Goal: Task Accomplishment & Management: Manage account settings

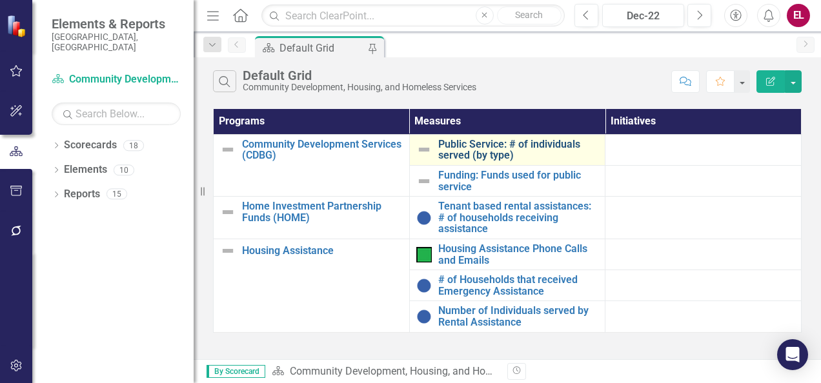
click at [462, 160] on link "Public Service: # of individuals served (by type)" at bounding box center [518, 150] width 161 height 23
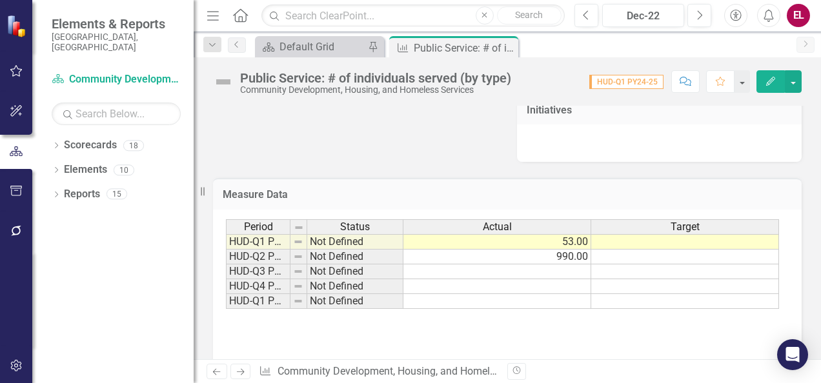
scroll to position [486, 0]
click at [523, 274] on td at bounding box center [497, 271] width 188 height 15
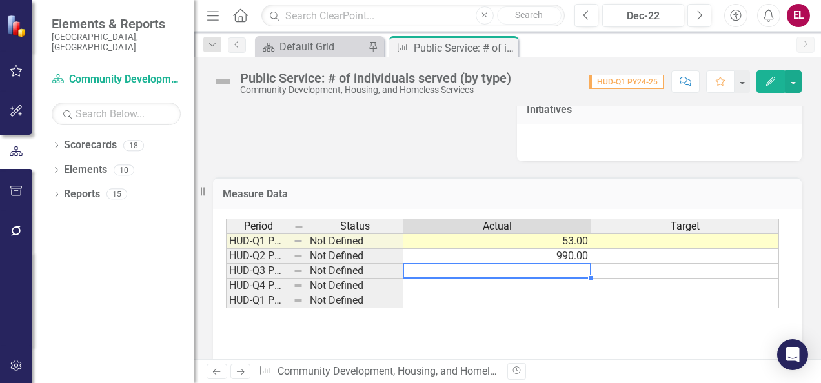
click at [523, 274] on td at bounding box center [497, 271] width 188 height 15
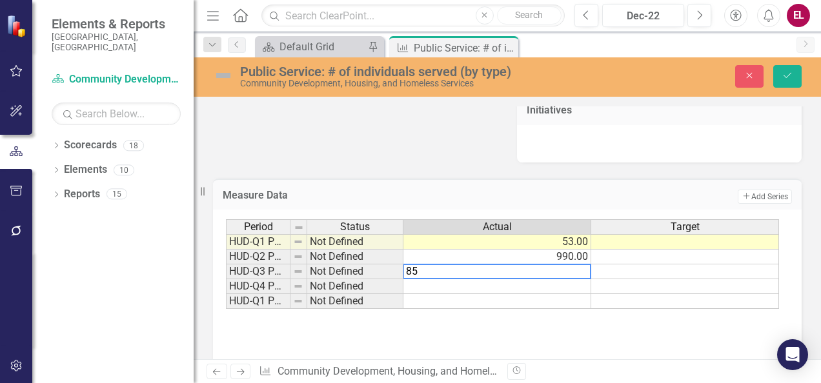
type textarea "85"
click at [547, 339] on div "Period Status Actual Target HUD-Q1 PY24-25 Not Defined 53.00 HUD-Q2 PY24-25 Not…" at bounding box center [507, 283] width 563 height 129
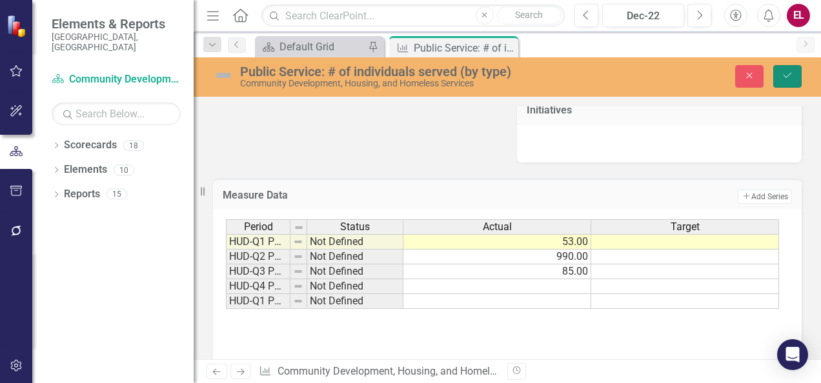
click at [788, 76] on icon "submit" at bounding box center [787, 75] width 8 height 5
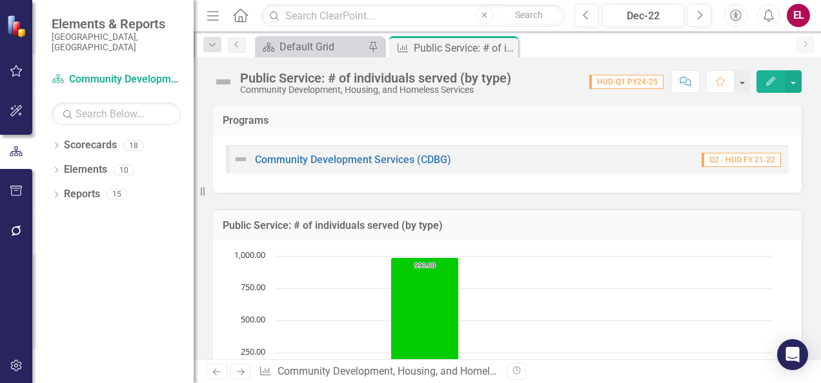
scroll to position [0, 0]
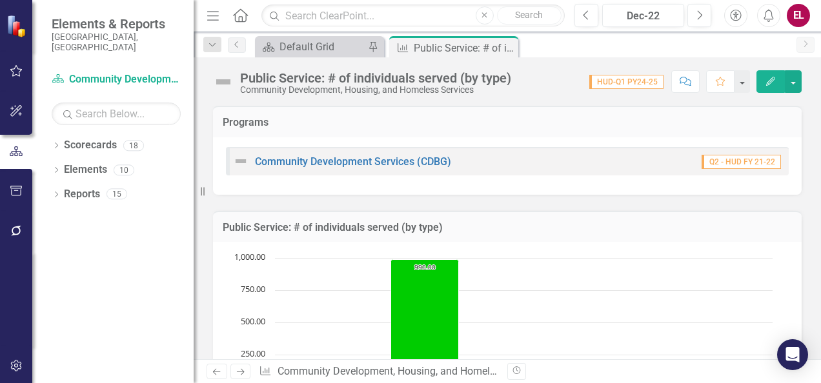
click at [490, 227] on h3 "Public Service: # of individuals served (by type)" at bounding box center [507, 228] width 569 height 12
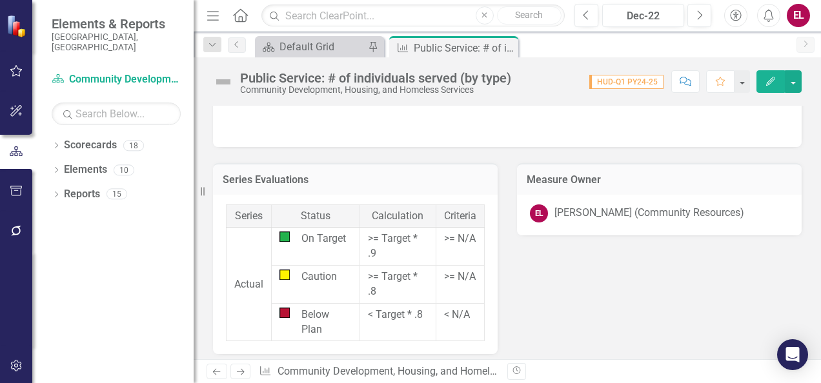
scroll to position [712, 0]
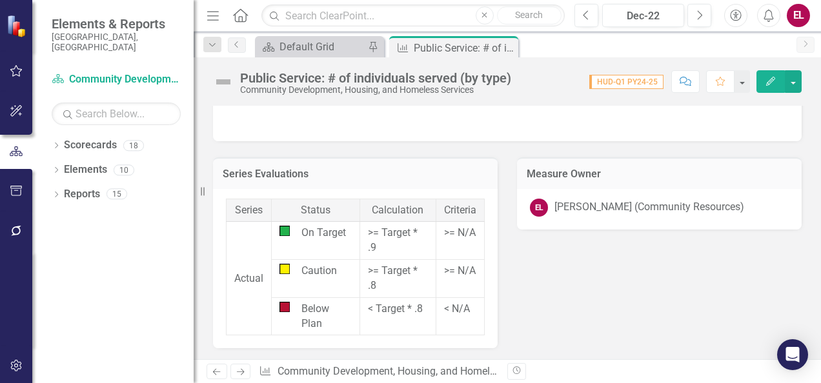
click at [243, 375] on icon "Next" at bounding box center [240, 372] width 11 height 8
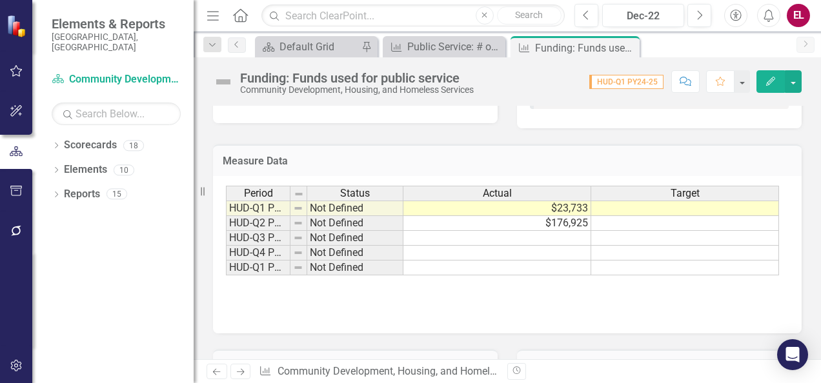
scroll to position [519, 0]
click at [540, 239] on td at bounding box center [497, 239] width 188 height 15
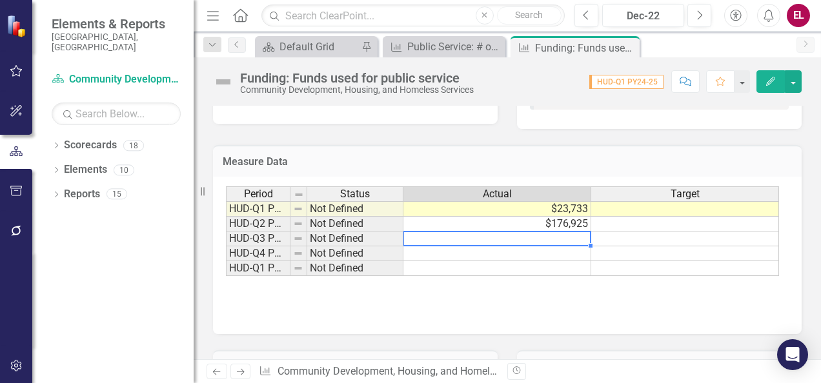
click at [540, 239] on td at bounding box center [497, 239] width 188 height 15
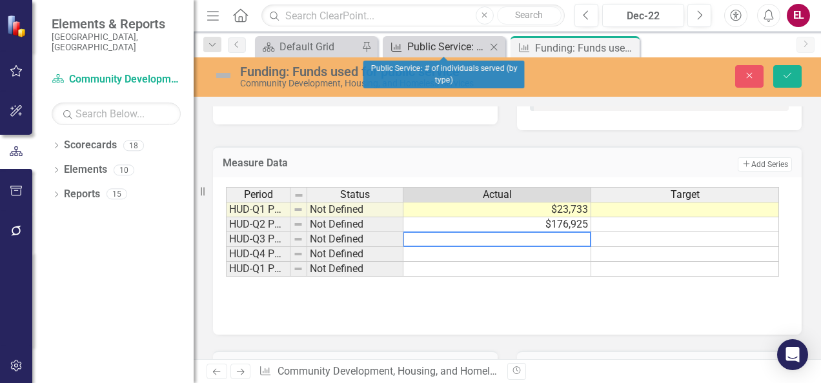
click at [455, 45] on div "Public Service: # of individuals served (by type)" at bounding box center [446, 47] width 79 height 16
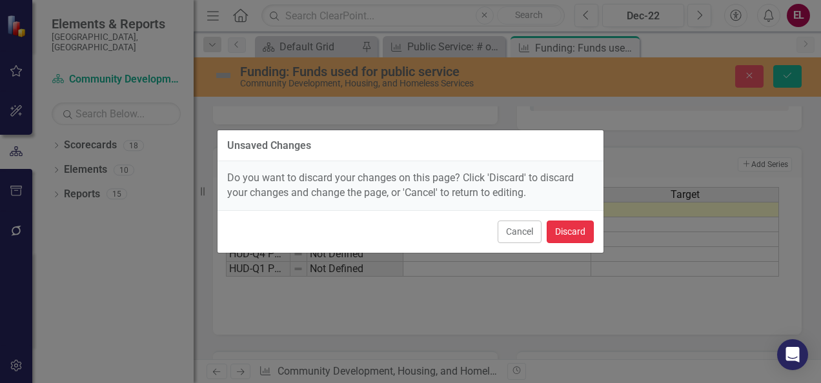
click at [573, 228] on button "Discard" at bounding box center [569, 232] width 47 height 23
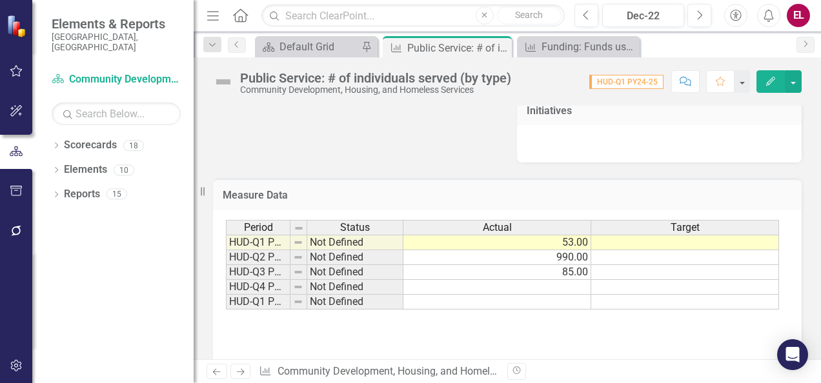
scroll to position [484, 0]
click at [539, 276] on td "85.00" at bounding box center [497, 273] width 188 height 15
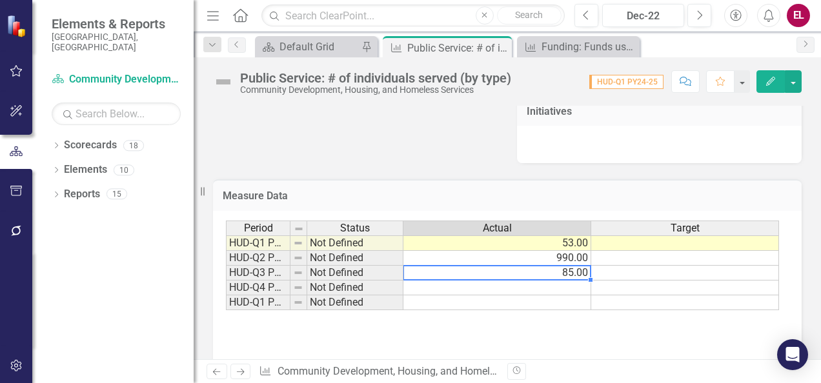
click at [539, 276] on td "85.00" at bounding box center [497, 273] width 188 height 15
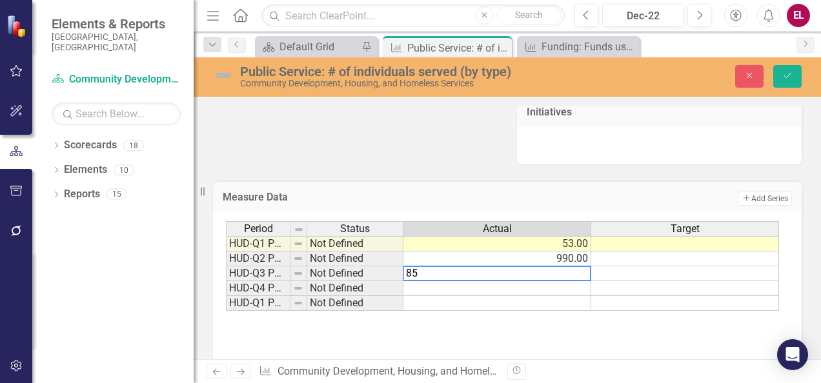
drag, startPoint x: 539, startPoint y: 276, endPoint x: 401, endPoint y: 272, distance: 138.8
click at [401, 272] on div "Period Status Actual Target HUD-Q1 PY24-25 Not Defined 53.00 HUD-Q2 PY24-25 Not…" at bounding box center [502, 266] width 553 height 90
type textarea "378"
click at [495, 339] on div "Period Status Actual Target HUD-Q1 PY24-25 Not Defined 53.00 HUD-Q2 PY24-25 Not…" at bounding box center [507, 285] width 563 height 129
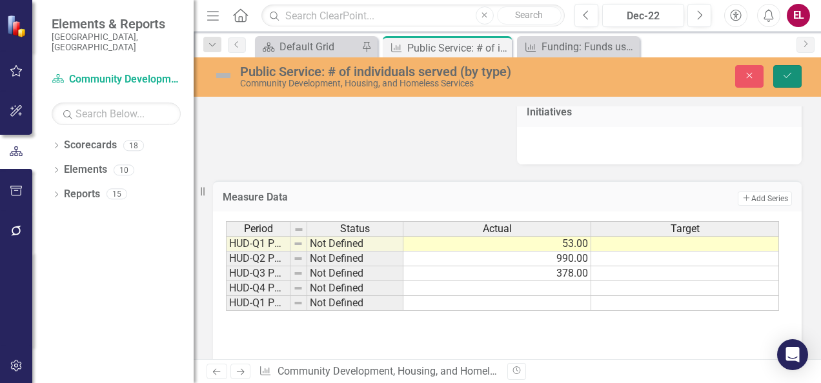
click at [788, 74] on icon "Save" at bounding box center [787, 75] width 12 height 9
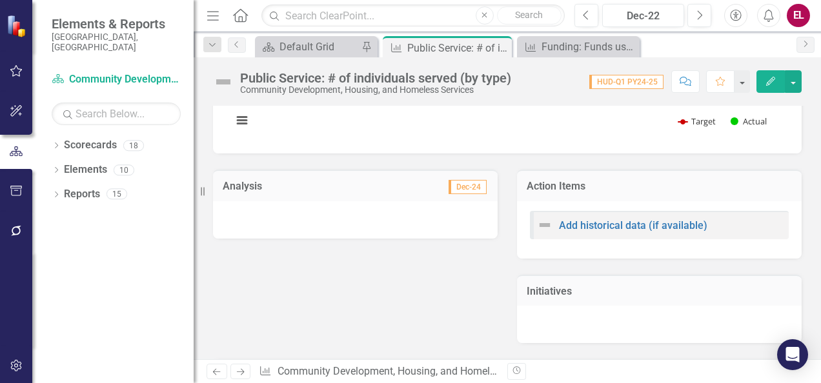
scroll to position [305, 0]
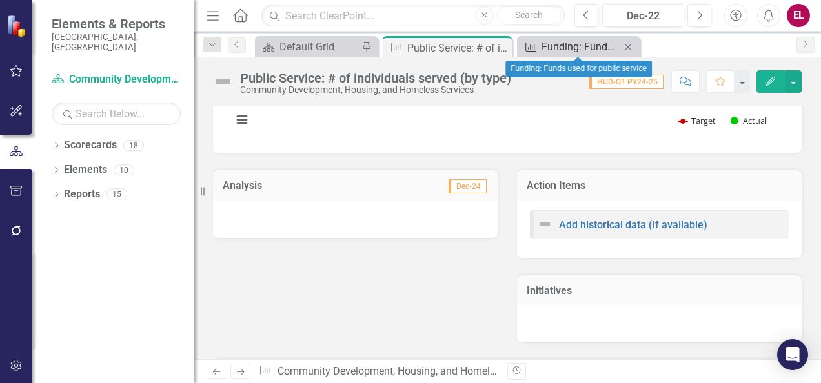
click at [569, 49] on div "Funding: Funds used for public service" at bounding box center [580, 47] width 79 height 16
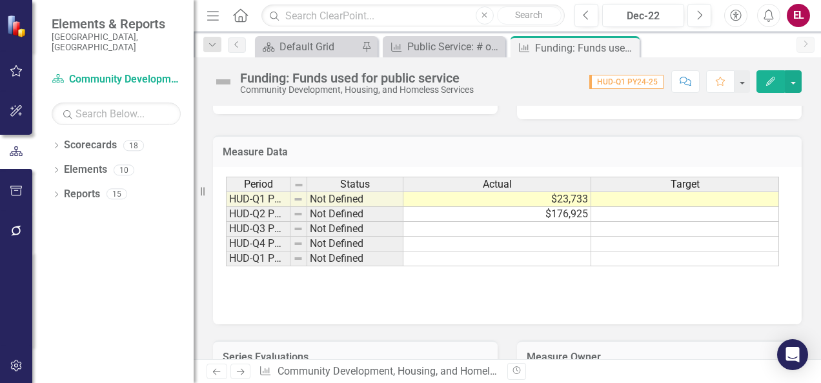
scroll to position [528, 0]
click at [575, 214] on td "$176,925" at bounding box center [497, 215] width 188 height 15
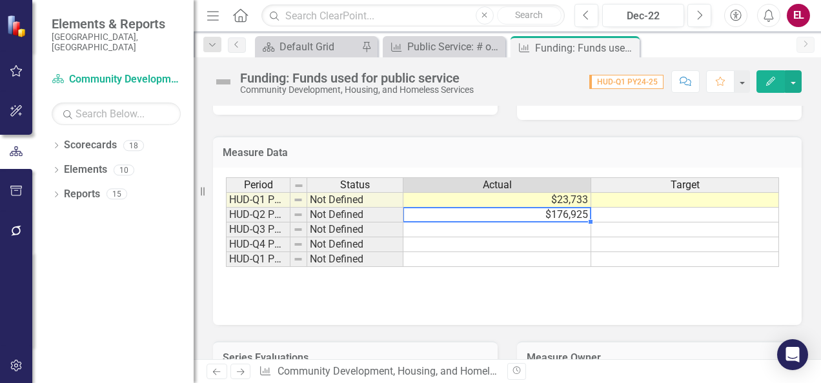
click at [575, 214] on td "$176,925" at bounding box center [497, 215] width 188 height 15
type textarea "176925"
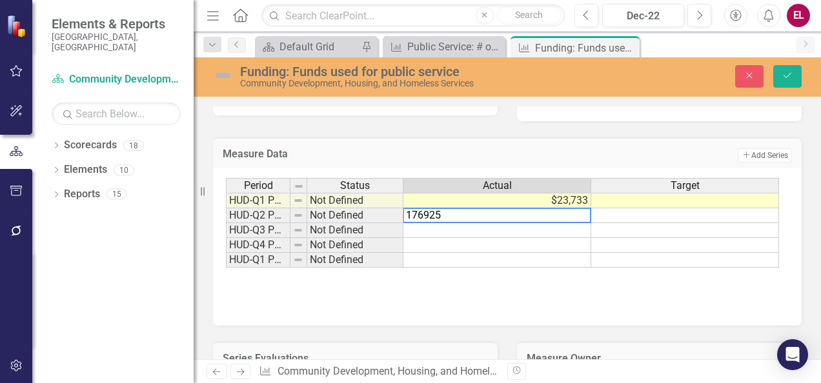
click at [575, 214] on textarea "176925" at bounding box center [497, 215] width 188 height 15
click at [570, 231] on td at bounding box center [497, 230] width 188 height 15
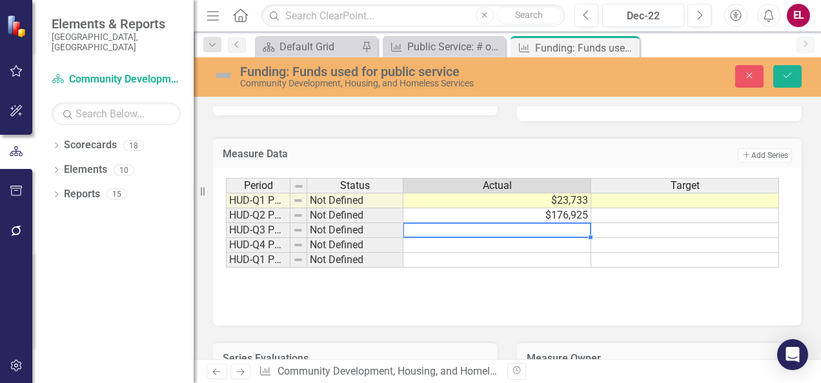
click at [570, 231] on td at bounding box center [497, 230] width 188 height 15
type textarea "88163.57"
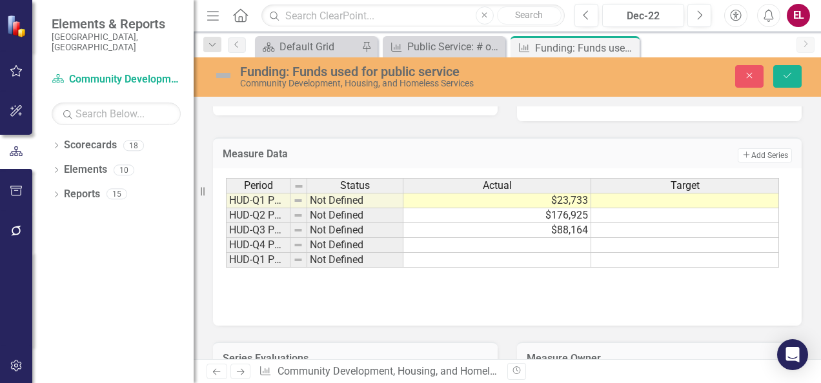
click at [559, 294] on div "Period Status Actual Target HUD-Q1 PY24-25 Not Defined $23,733 HUD-Q2 PY24-25 N…" at bounding box center [507, 242] width 563 height 129
click at [792, 71] on icon "Save" at bounding box center [787, 75] width 12 height 9
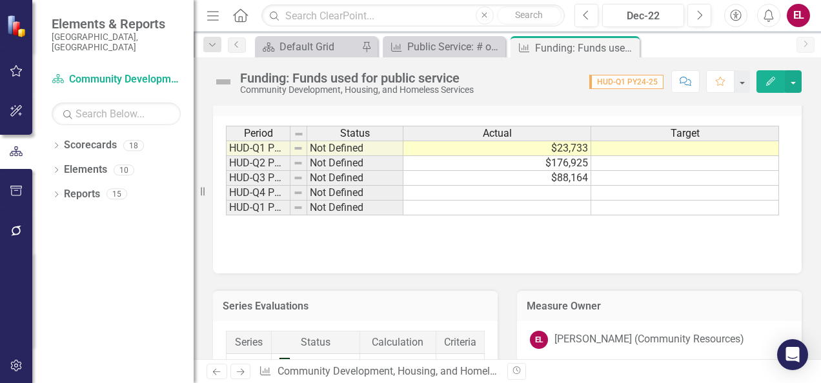
scroll to position [712, 0]
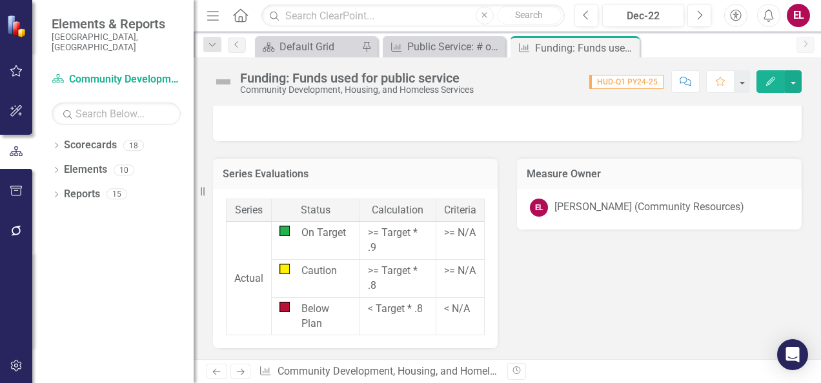
click at [242, 376] on icon "Next" at bounding box center [240, 372] width 11 height 8
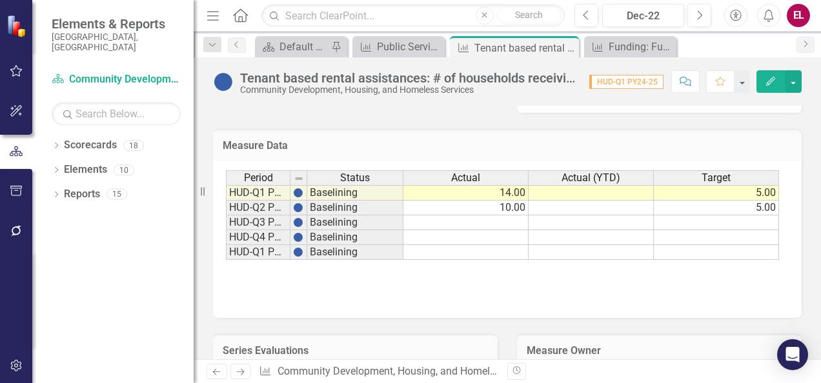
scroll to position [535, 0]
click at [484, 221] on td at bounding box center [465, 222] width 125 height 15
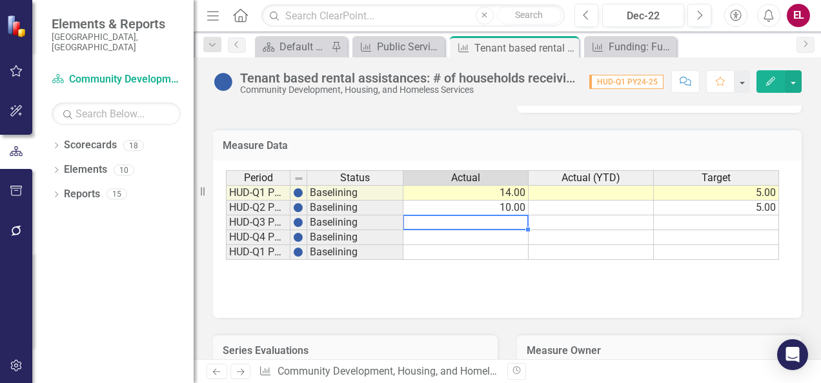
click at [484, 221] on td at bounding box center [465, 222] width 125 height 15
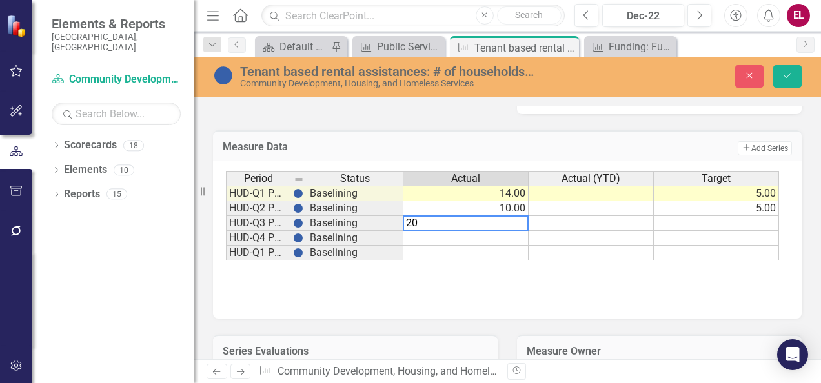
type textarea "20"
click at [720, 224] on td at bounding box center [716, 223] width 125 height 15
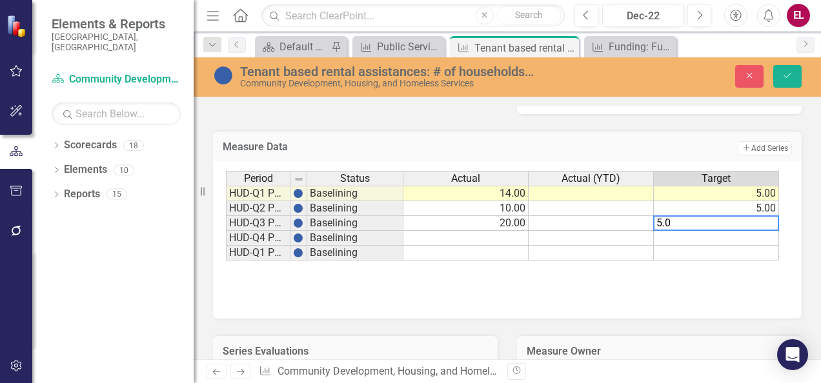
type textarea "5.0"
click at [604, 306] on div "Period Status Actual Actual (YTD) Target HUD-Q1 PY24-25 Baselining 14.00 5.00 H…" at bounding box center [507, 239] width 588 height 157
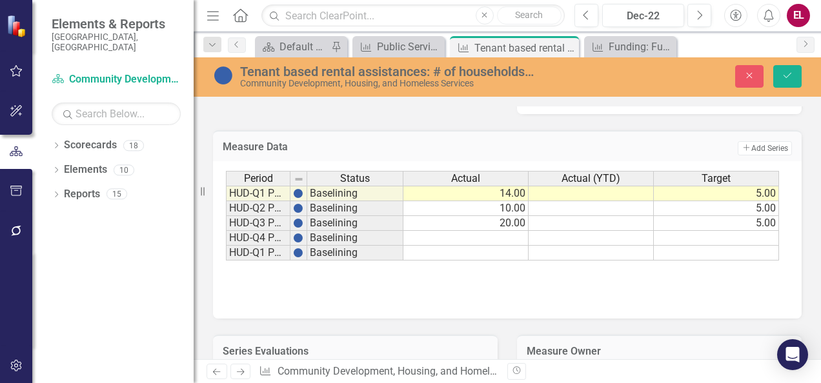
scroll to position [848, 0]
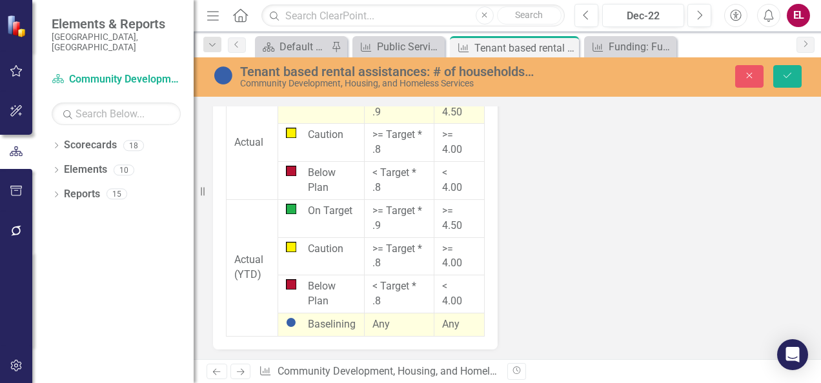
click at [242, 369] on icon "Next" at bounding box center [240, 372] width 11 height 8
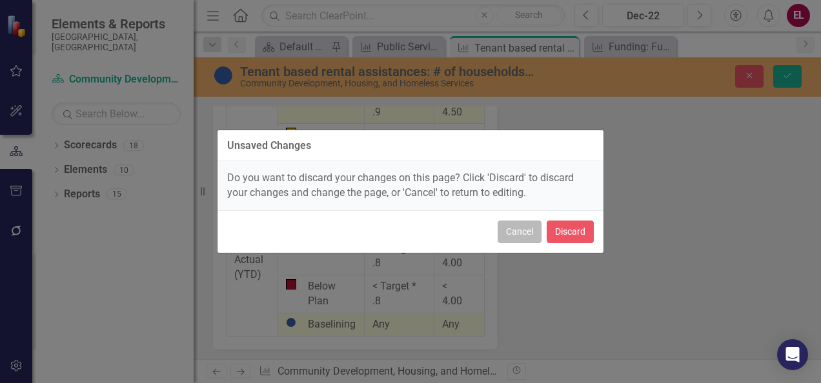
click at [519, 225] on button "Cancel" at bounding box center [519, 232] width 44 height 23
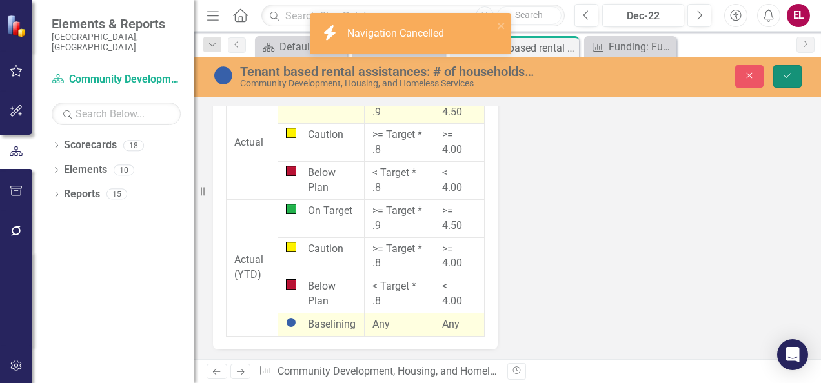
click at [784, 71] on icon "Save" at bounding box center [787, 75] width 12 height 9
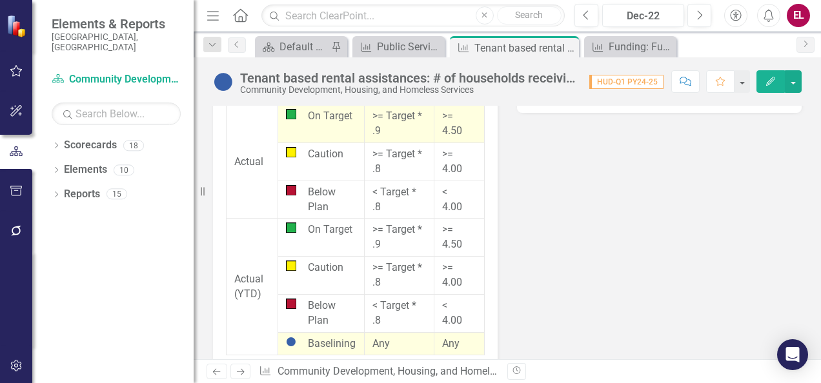
scroll to position [848, 0]
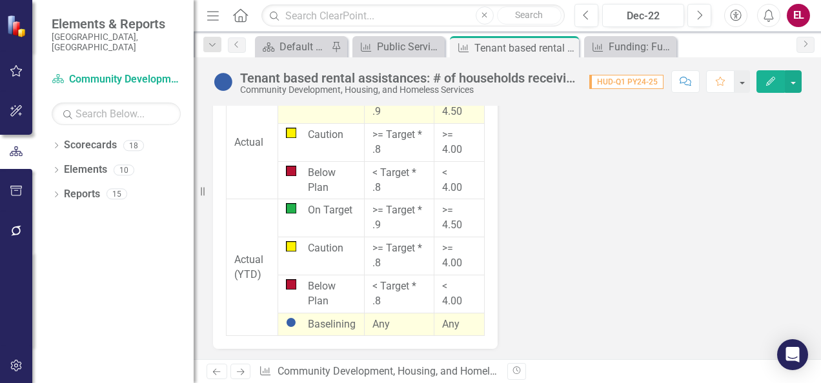
click at [239, 377] on link "Next" at bounding box center [240, 371] width 21 height 15
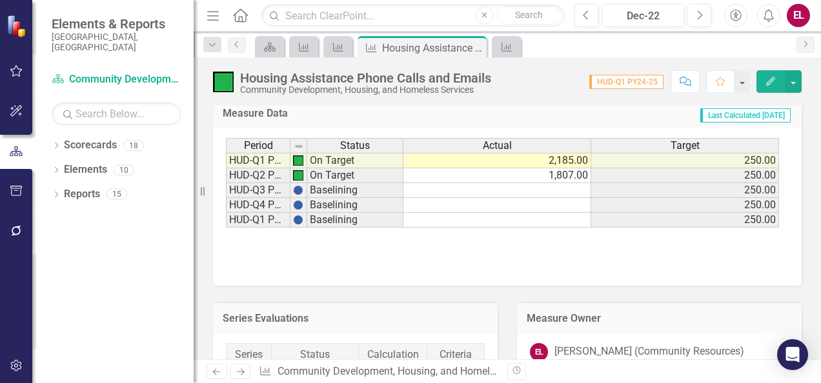
scroll to position [544, 0]
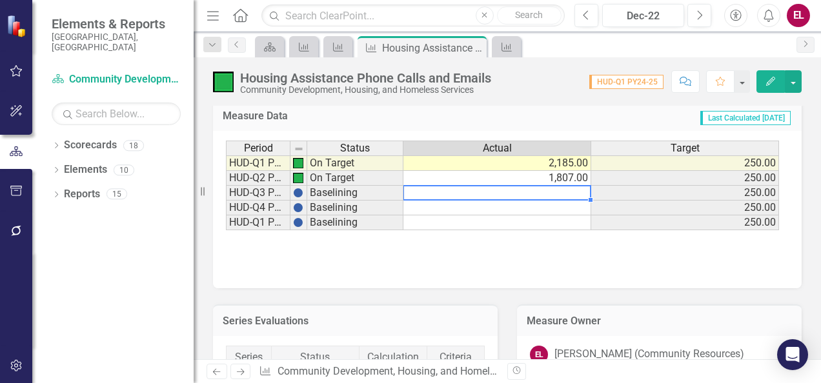
click at [517, 191] on td at bounding box center [497, 193] width 188 height 15
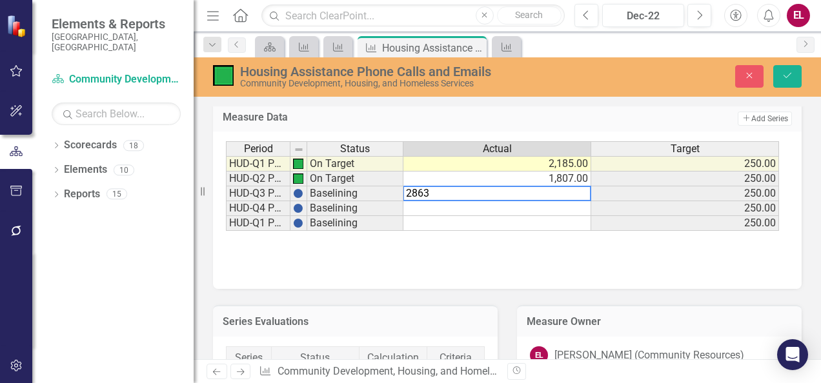
type textarea "2863"
click at [508, 279] on div "Period Status Actual Target HUD-Q1 PY24-25 On Target 2,185.00 250.00 HUD-Q2 PY2…" at bounding box center [507, 210] width 588 height 157
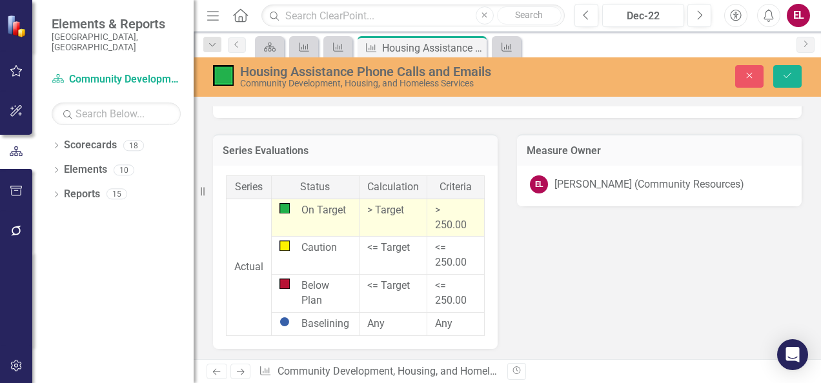
scroll to position [715, 0]
click at [783, 70] on button "Save" at bounding box center [787, 76] width 28 height 23
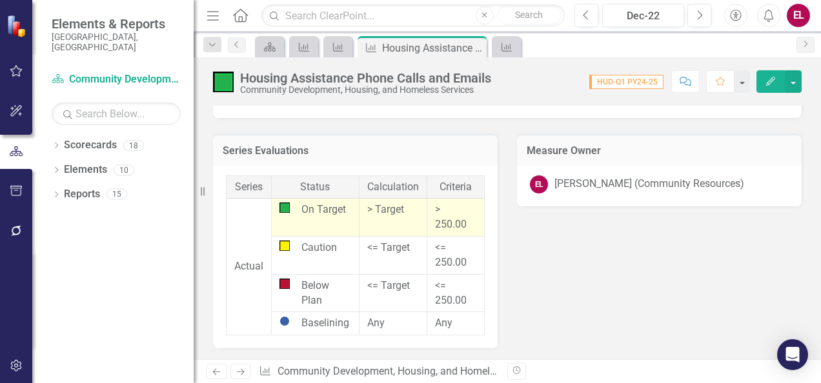
click at [238, 375] on icon "Next" at bounding box center [240, 372] width 11 height 8
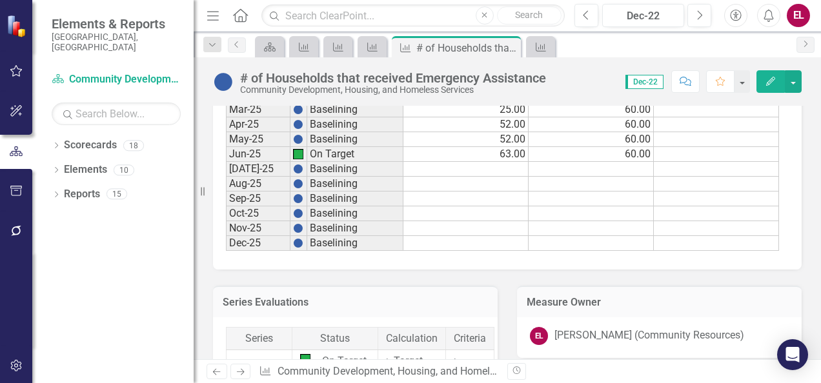
scroll to position [1532, 0]
